Goal: Communication & Community: Answer question/provide support

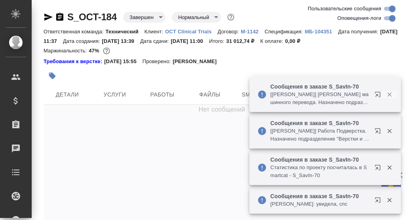
click at [390, 94] on icon "button" at bounding box center [390, 94] width 4 height 4
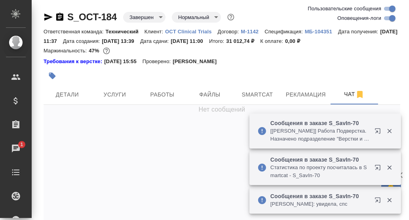
click at [391, 134] on div at bounding box center [384, 131] width 29 height 16
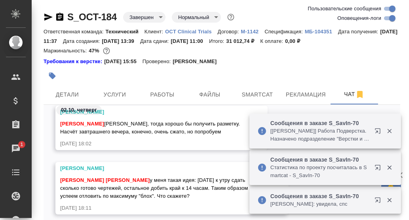
click at [390, 130] on icon "button" at bounding box center [390, 131] width 4 height 4
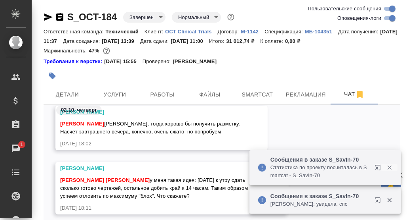
click at [392, 169] on icon "button" at bounding box center [389, 167] width 7 height 7
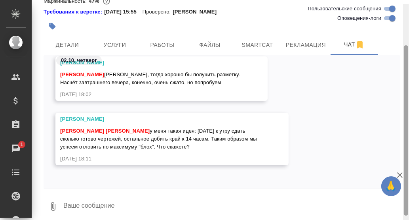
scroll to position [63, 0]
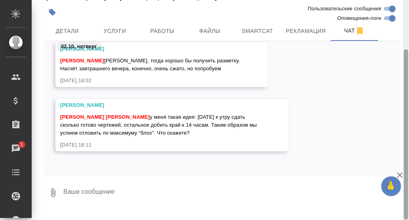
drag, startPoint x: 408, startPoint y: 92, endPoint x: 410, endPoint y: 149, distance: 56.3
click at [409, 149] on html "🙏 .cls-1 fill:#fff; AWATERA [PERSON_NAME] d.rumyantseva Клиенты Спецификации За…" at bounding box center [204, 110] width 409 height 220
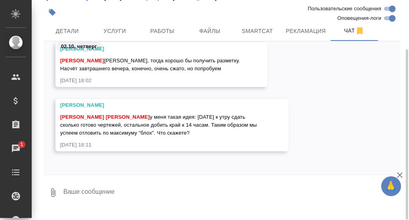
click at [115, 200] on textarea at bounding box center [232, 192] width 338 height 27
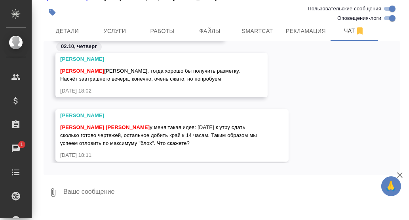
scroll to position [71826, 0]
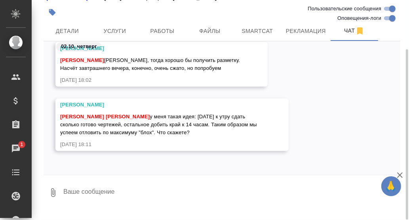
click at [131, 203] on textarea at bounding box center [232, 192] width 338 height 27
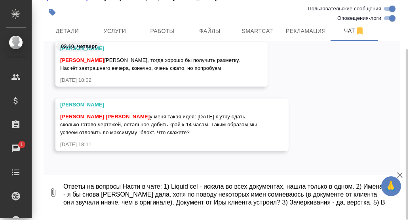
scroll to position [13, 0]
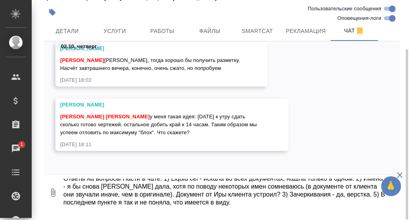
type textarea "Ответы на вопросы Насти в чате: 1) Liquid cel - искала во всех документах, нашл…"
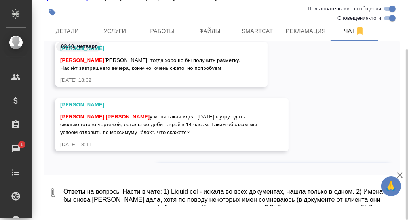
scroll to position [71896, 0]
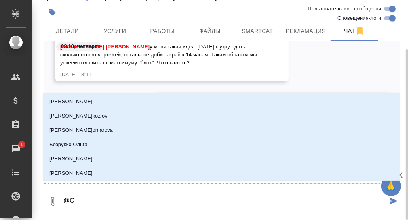
type textarea "@СМ"
type input "СМ"
type textarea "@С"
type input "С"
type textarea "@Се"
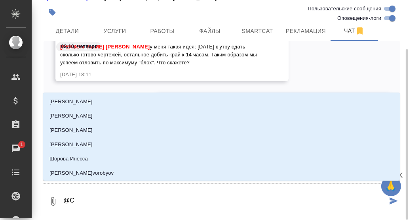
type input "Се"
type textarea "@Сер"
type input "Сер"
type textarea "@Серг"
type input "Серг"
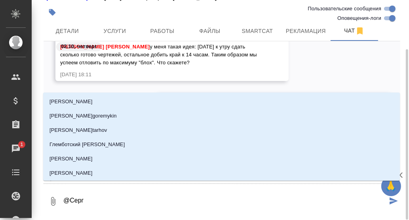
type textarea "@[PERSON_NAME]"
type input "Серге"
type textarea "@Сергее"
type input "Сергее"
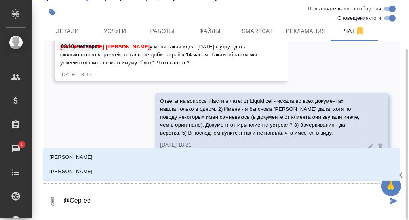
type textarea "@[PERSON_NAME]"
type input "[PERSON_NAME]"
type textarea "@[PERSON_NAME]"
type input "[PERSON_NAME]"
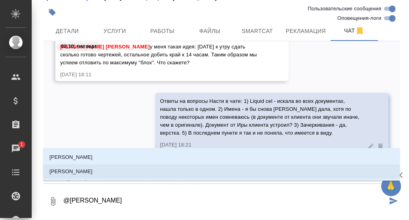
click at [92, 168] on p "[PERSON_NAME]" at bounding box center [71, 171] width 43 height 8
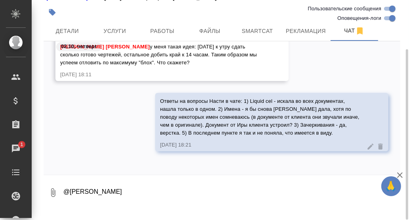
type textarea "@[PERSON_NAME]"
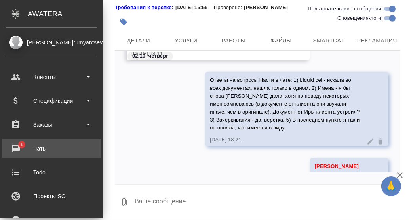
click at [17, 144] on div "Чаты" at bounding box center [51, 148] width 91 height 12
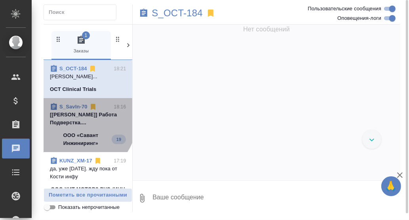
click at [67, 114] on p "[[PERSON_NAME]] Работа Подверстка...." at bounding box center [88, 119] width 76 height 16
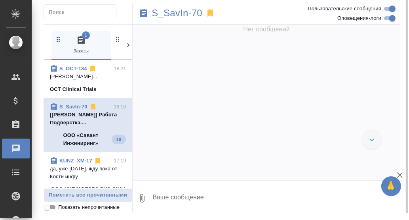
scroll to position [11297, 0]
